Goal: Information Seeking & Learning: Learn about a topic

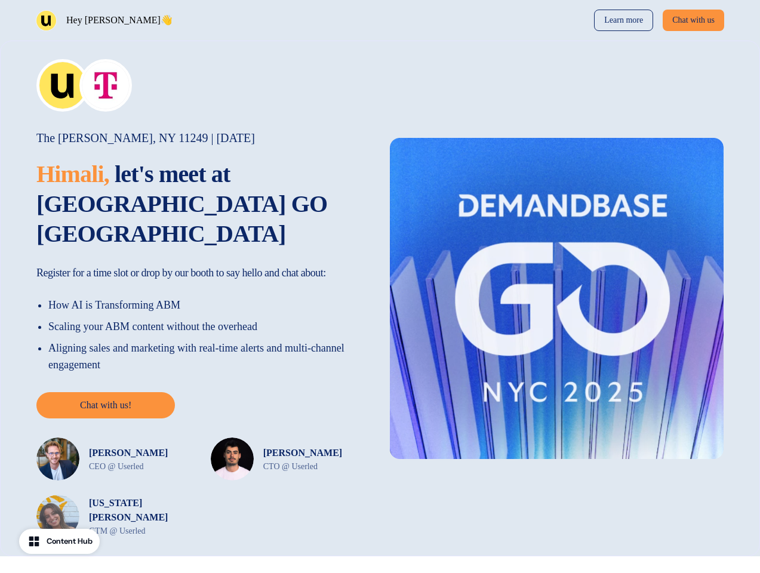
click at [380, 20] on div "Hey Himali 👋 Learn more Chat with us" at bounding box center [380, 20] width 760 height 41
click at [205, 20] on div "Hey Himali 👋" at bounding box center [206, 20] width 340 height 21
click at [555, 20] on div "Learn more Chat with us" at bounding box center [555, 20] width 340 height 21
click at [691, 20] on button "Chat with us" at bounding box center [693, 20] width 61 height 21
click at [380, 284] on div "[GEOGRAPHIC_DATA][PERSON_NAME] | [DATE] [PERSON_NAME], let's meet at Demandbase…" at bounding box center [380, 299] width 760 height 516
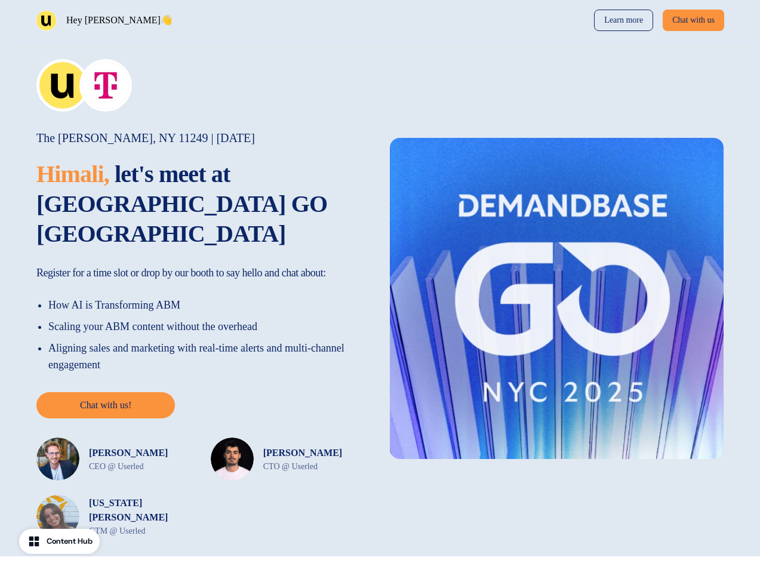
click at [63, 438] on img at bounding box center [57, 459] width 43 height 43
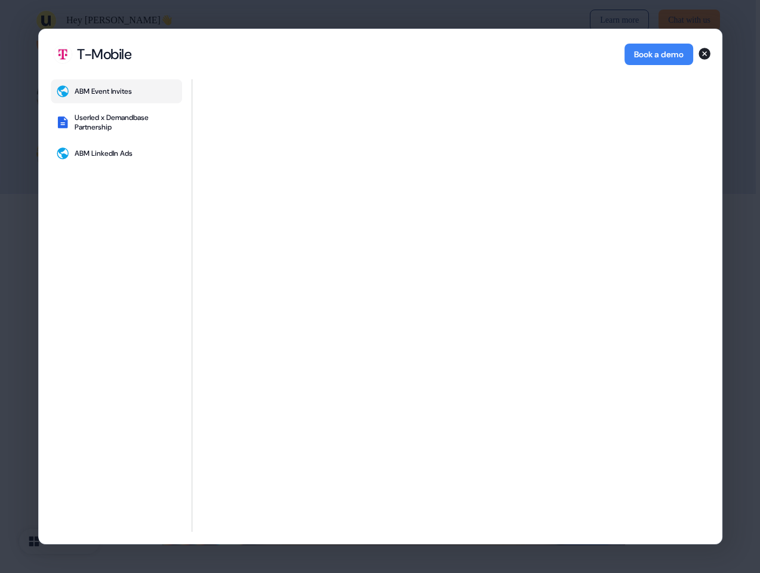
click at [204, 237] on div "ABM Event Invites Userled x Demandbase Partnership ABM LinkedIn Ads" at bounding box center [380, 311] width 683 height 464
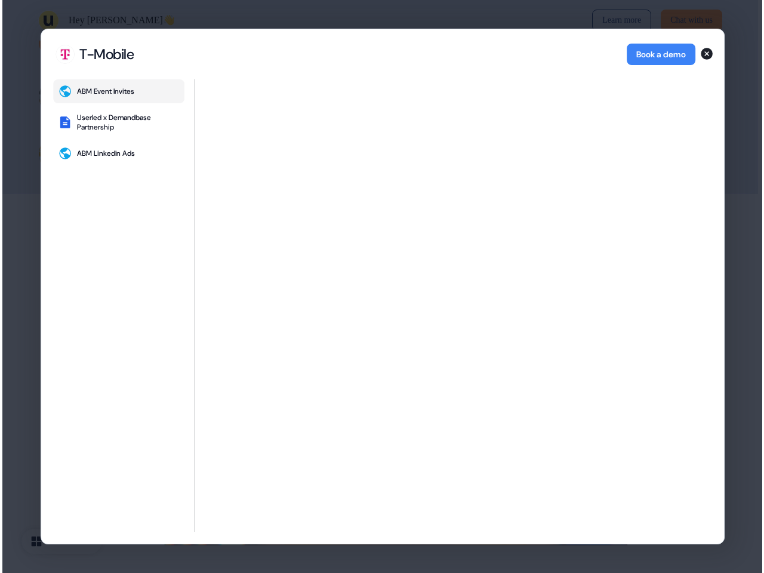
scroll to position [1363, 0]
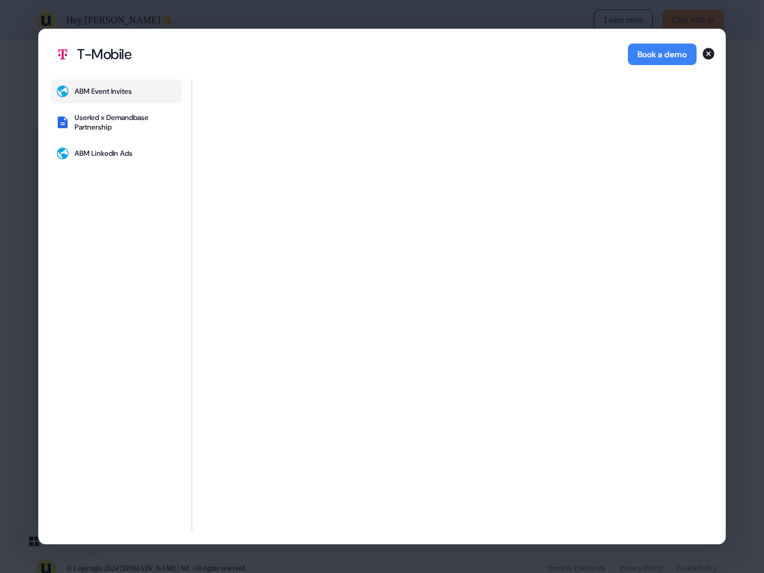
click at [107, 375] on div "ABM Event Invites Userled x Demandbase Partnership ABM LinkedIn Ads" at bounding box center [116, 305] width 131 height 452
